Goal: Contribute content: Add original content to the website for others to see

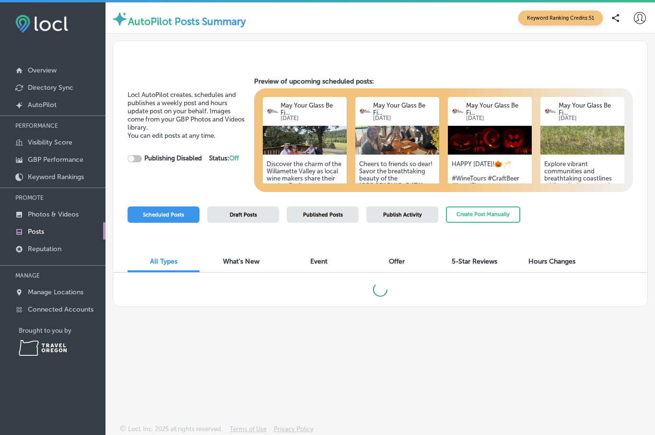
checkbox input "true"
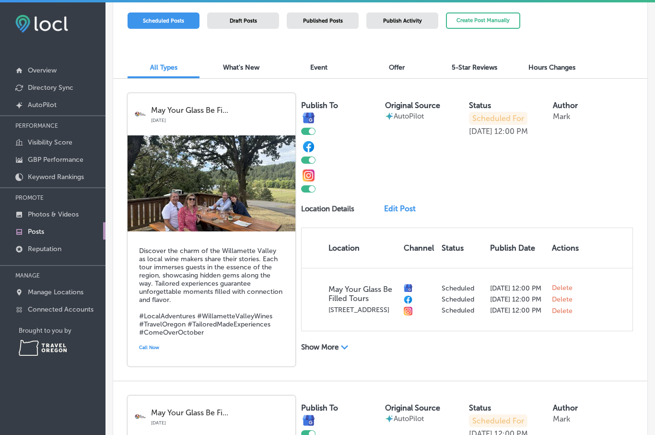
scroll to position [196, 0]
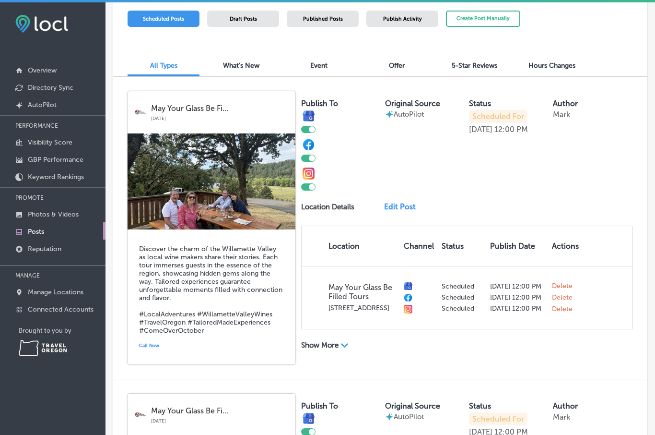
click at [401, 210] on link "Edit Post" at bounding box center [402, 206] width 37 height 9
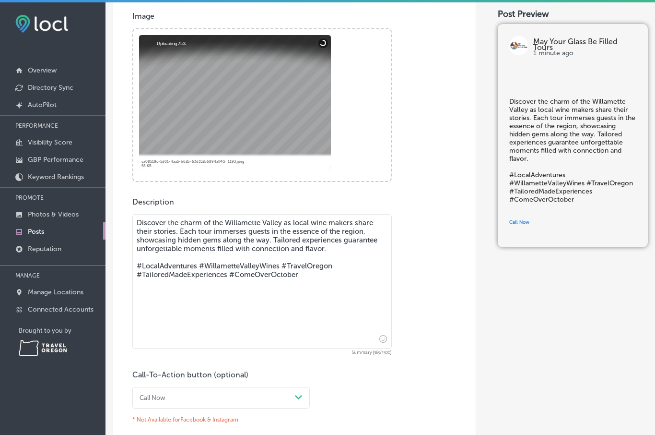
scroll to position [294, 0]
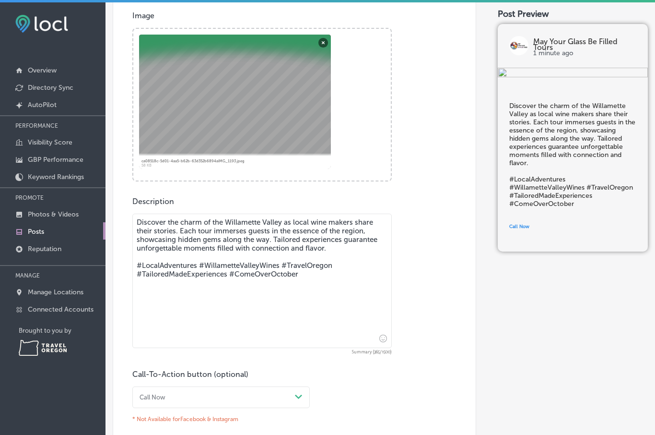
click at [268, 241] on textarea "Discover the charm of the Willamette Valley as local wine makers share their st…" at bounding box center [262, 280] width 260 height 134
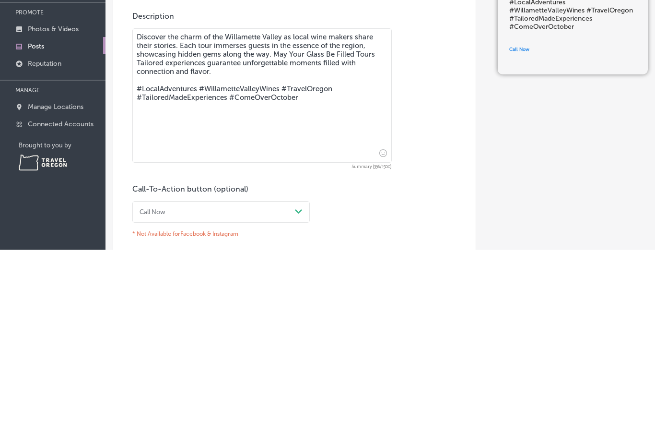
click at [164, 213] on textarea "Discover the charm of the Willamette Valley as local wine makers share their st…" at bounding box center [262, 280] width 260 height 134
click at [309, 213] on textarea "Discover the charm of the Willamette Valley as local wine makers share their st…" at bounding box center [262, 280] width 260 height 134
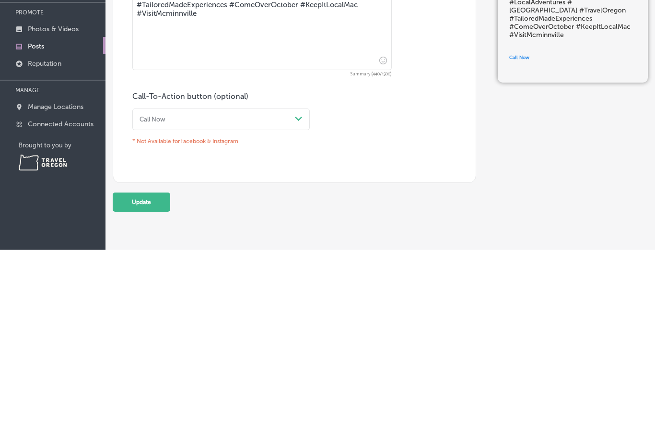
scroll to position [384, 0]
type textarea "Discover the charm of the Willamette Valley as local wine makers share their st…"
click at [438, 170] on div "Post content Select location(s) This field is uneditable once its been posted t…" at bounding box center [295, 83] width 364 height 573
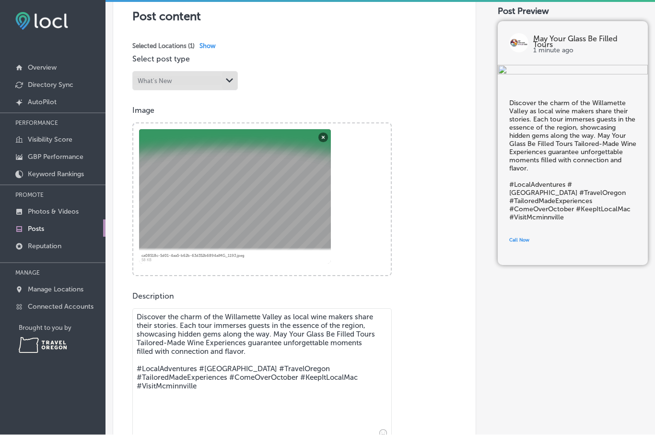
scroll to position [195, 0]
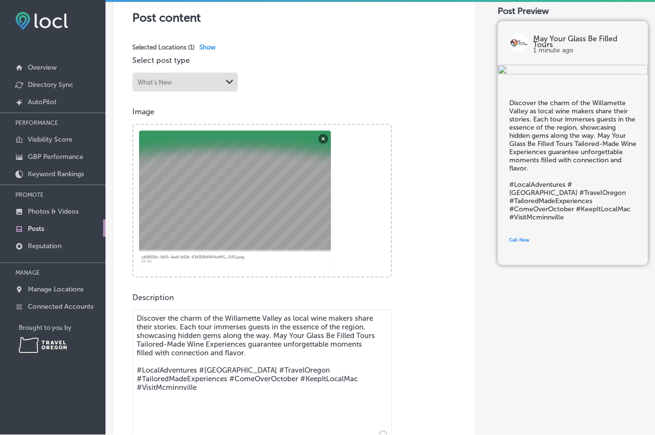
click at [322, 134] on button "Remove" at bounding box center [324, 139] width 10 height 10
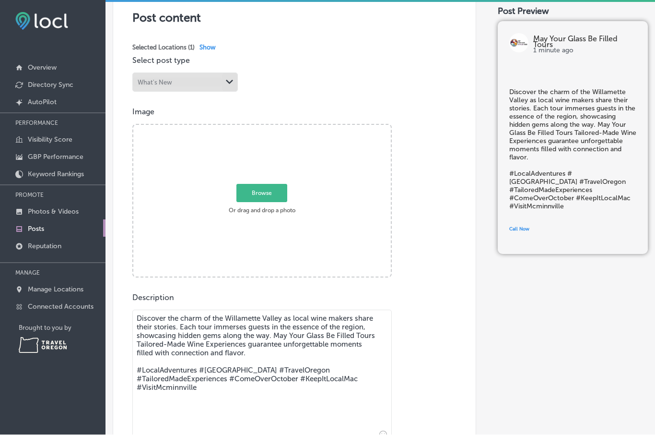
click at [270, 184] on span "Browse" at bounding box center [261, 193] width 51 height 18
click at [270, 128] on input "Browse Or drag and drop a photo" at bounding box center [262, 126] width 258 height 3
type input "C:\fakepath\IMG_1389.jpeg"
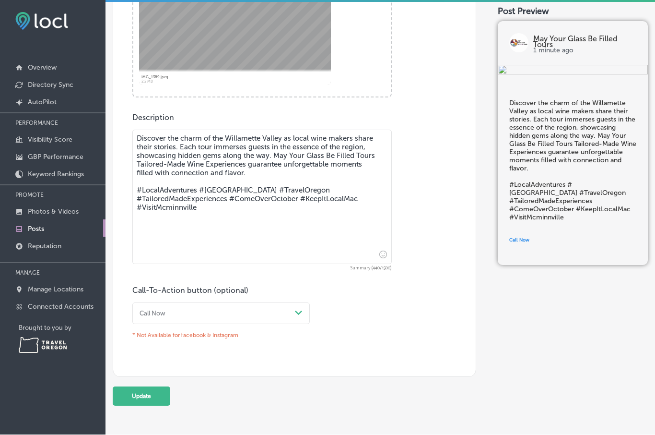
scroll to position [377, 0]
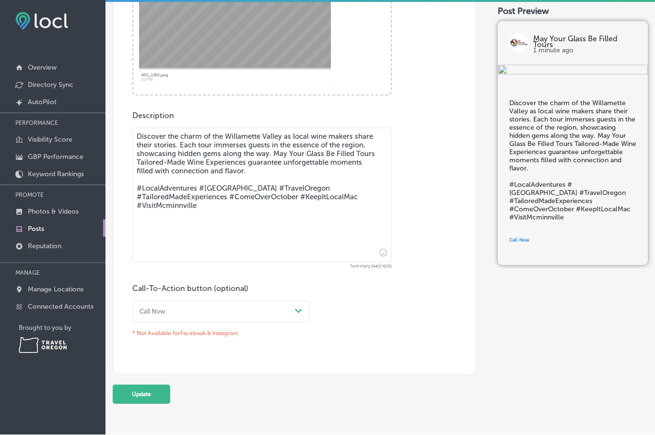
click at [149, 385] on button "Update" at bounding box center [142, 394] width 58 height 19
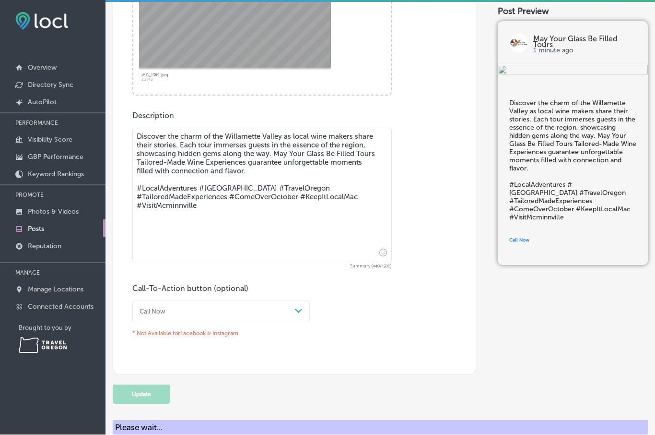
scroll to position [0, 0]
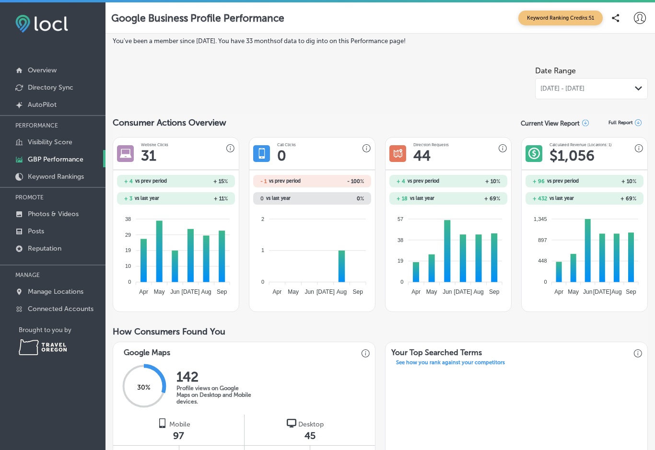
click at [637, 86] on polygon at bounding box center [638, 88] width 7 height 4
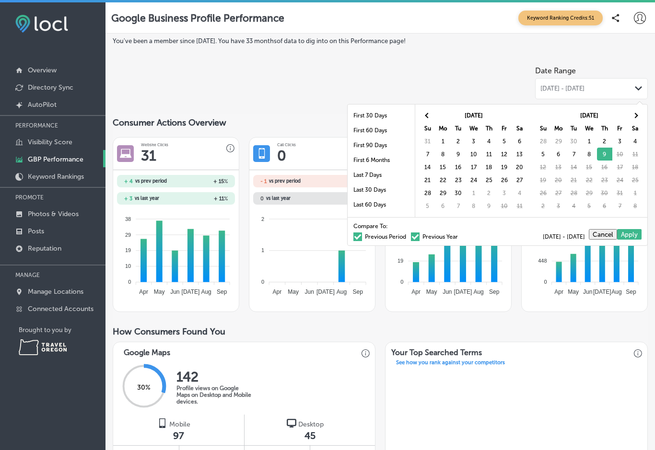
click at [637, 88] on icon "Path Created with Sketch." at bounding box center [638, 88] width 7 height 4
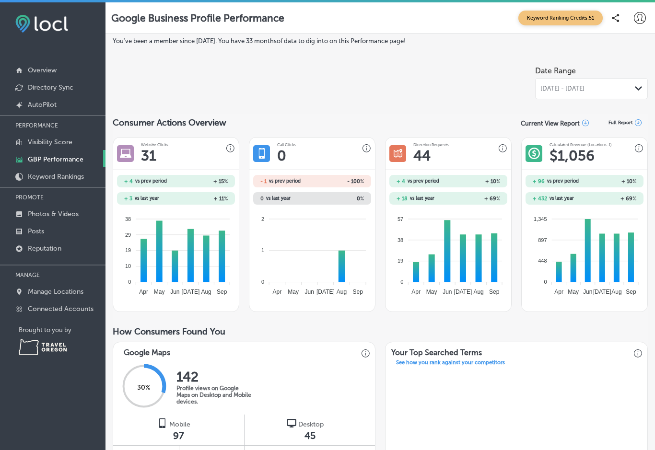
click at [636, 89] on div "Path Created with Sketch." at bounding box center [639, 89] width 8 height 8
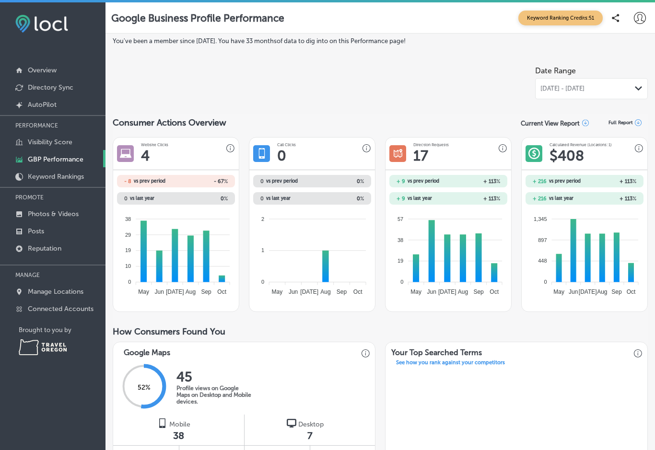
click at [36, 73] on p "Overview" at bounding box center [42, 70] width 29 height 8
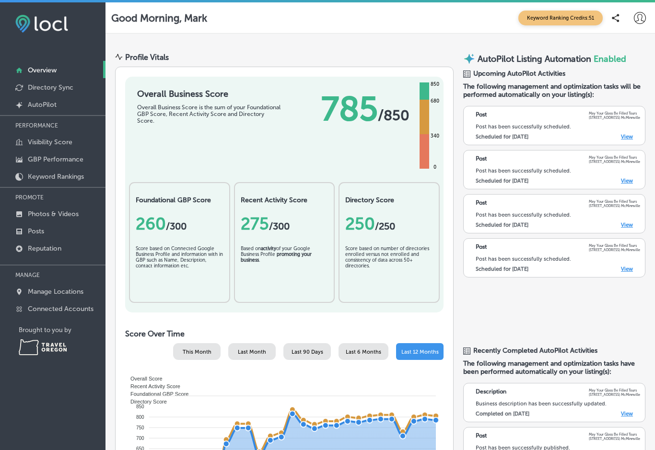
click at [40, 236] on p "Posts" at bounding box center [36, 231] width 16 height 8
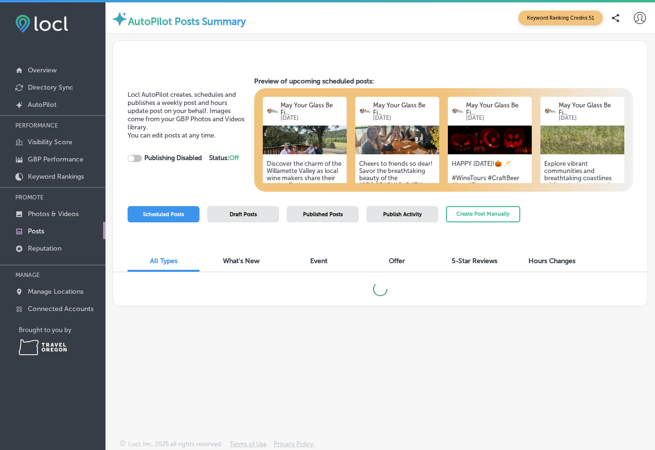
checkbox input "true"
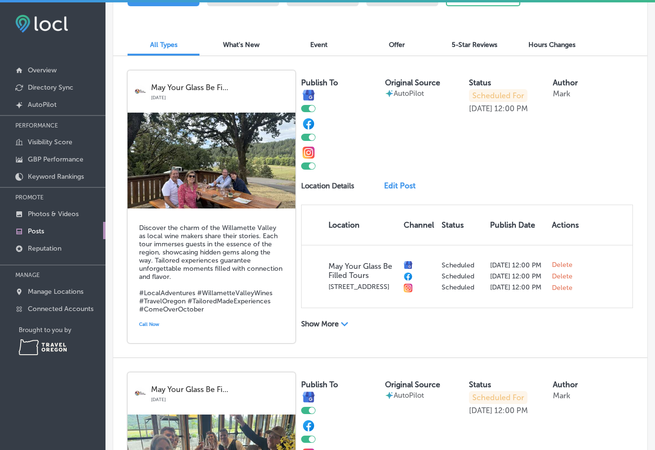
scroll to position [209, 0]
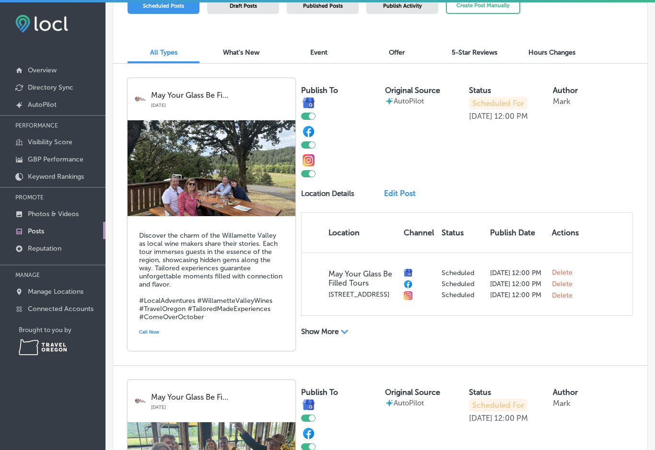
click at [406, 196] on link "Edit Post" at bounding box center [402, 193] width 37 height 9
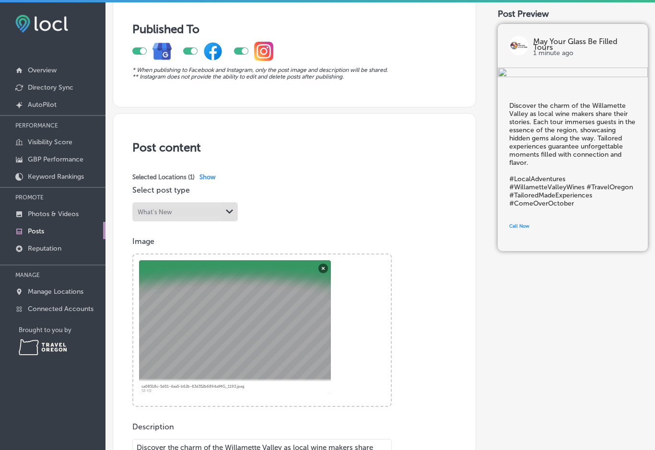
scroll to position [71, 0]
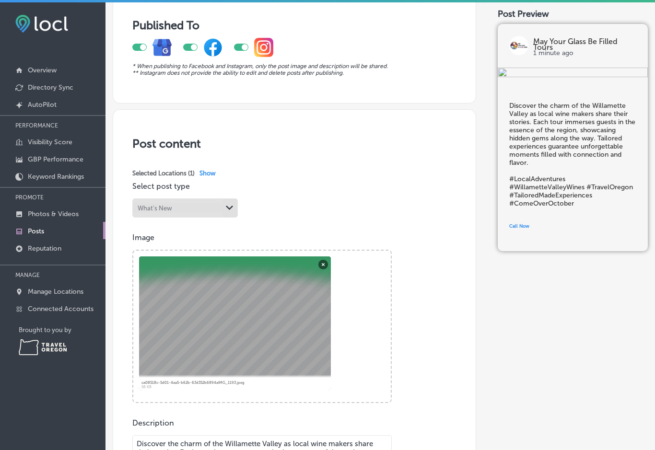
click at [324, 263] on button "Remove" at bounding box center [324, 265] width 10 height 10
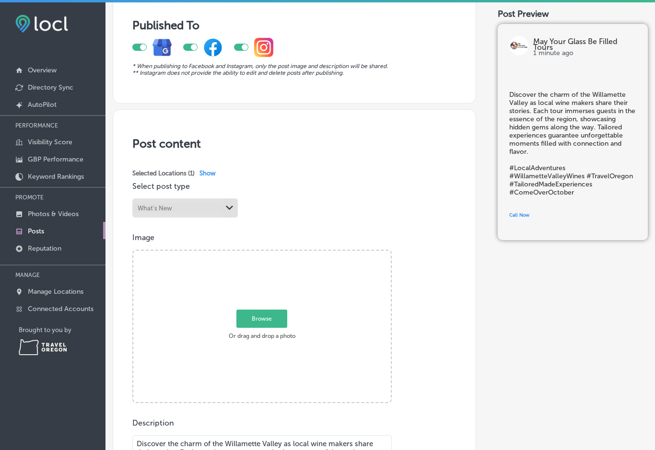
click at [266, 319] on span "Browse" at bounding box center [261, 319] width 51 height 18
click at [266, 254] on input "Browse Or drag and drop a photo" at bounding box center [262, 252] width 258 height 3
type input "C:\fakepath\IMG_1389.jpeg"
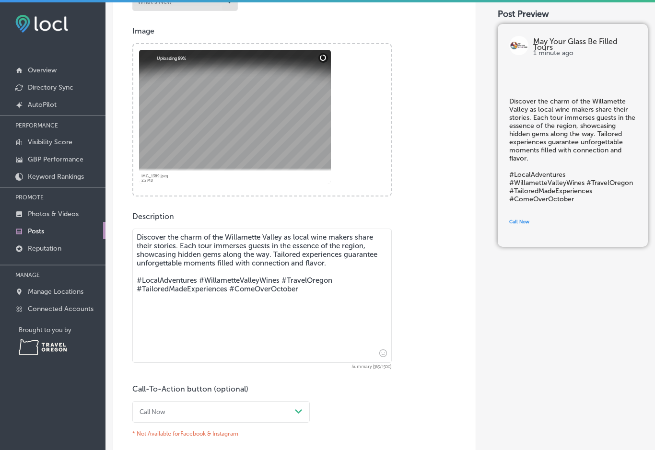
scroll to position [281, 0]
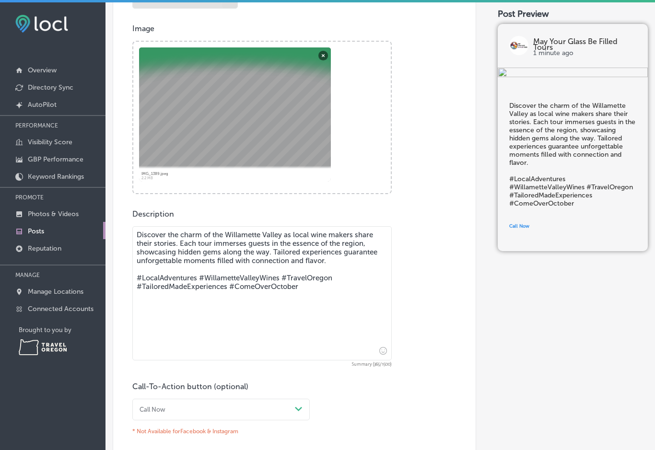
click at [265, 255] on textarea "Discover the charm of the Willamette Valley as local wine makers share their st…" at bounding box center [262, 293] width 260 height 134
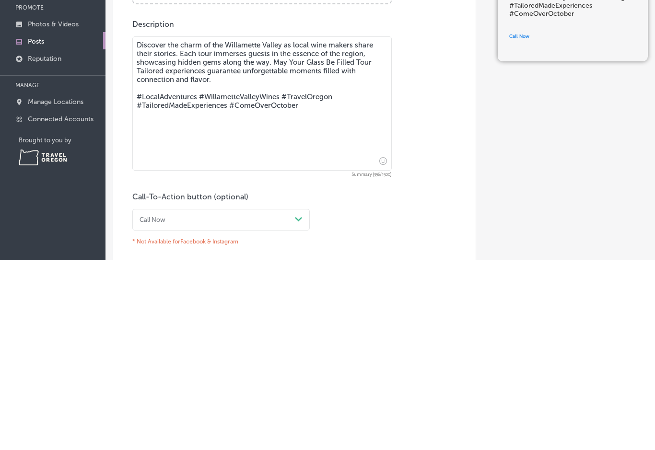
click at [161, 226] on textarea "Discover the charm of the Willamette Valley as local wine makers share their st…" at bounding box center [262, 293] width 260 height 134
click at [307, 226] on textarea "Discover the charm of the Willamette Valley as local wine makers share their st…" at bounding box center [262, 293] width 260 height 134
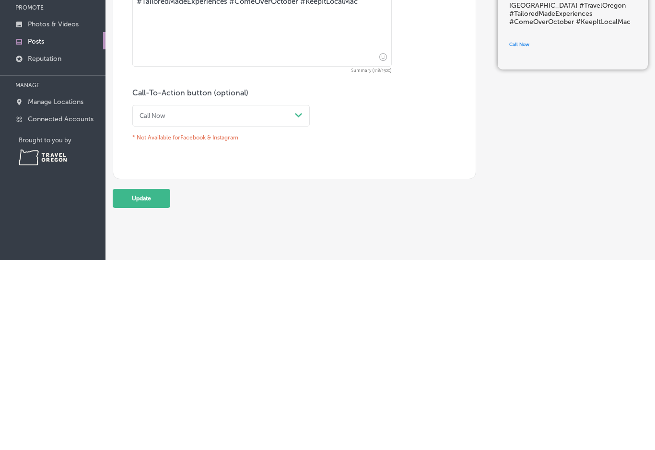
scroll to position [384, 0]
click at [241, 190] on div "Published To * When publishing to Facebook and Instagram, only the post image a…" at bounding box center [295, 40] width 364 height 736
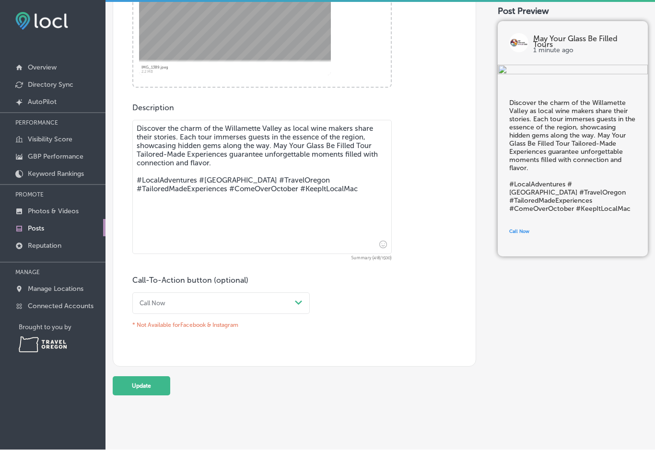
click at [360, 133] on textarea "Discover the charm of the Willamette Valley as local wine makers share their st…" at bounding box center [262, 187] width 260 height 134
click at [366, 130] on textarea "Discover the charm of the Willamette Valley as local wine makers share their st…" at bounding box center [262, 187] width 260 height 134
type textarea "Discover the charm of the Willamette Valley as local wine makers share their st…"
click at [421, 176] on div "Description Discover the charm of the Willamette Valley as local wine makers sh…" at bounding box center [294, 218] width 324 height 229
click at [146, 377] on button "Update" at bounding box center [142, 386] width 58 height 19
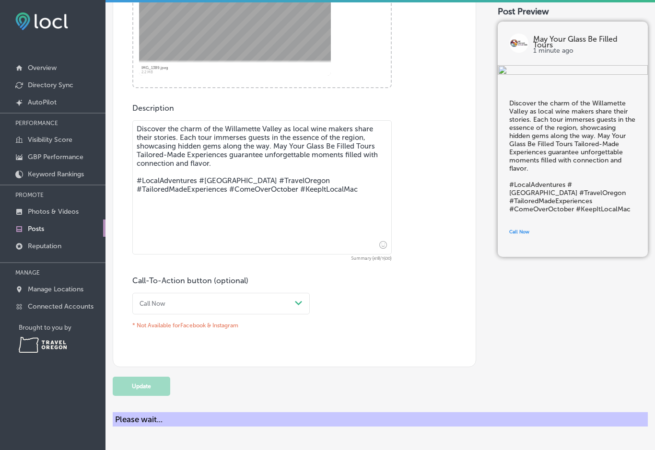
scroll to position [0, 0]
